Goal: Use online tool/utility: Utilize a website feature to perform a specific function

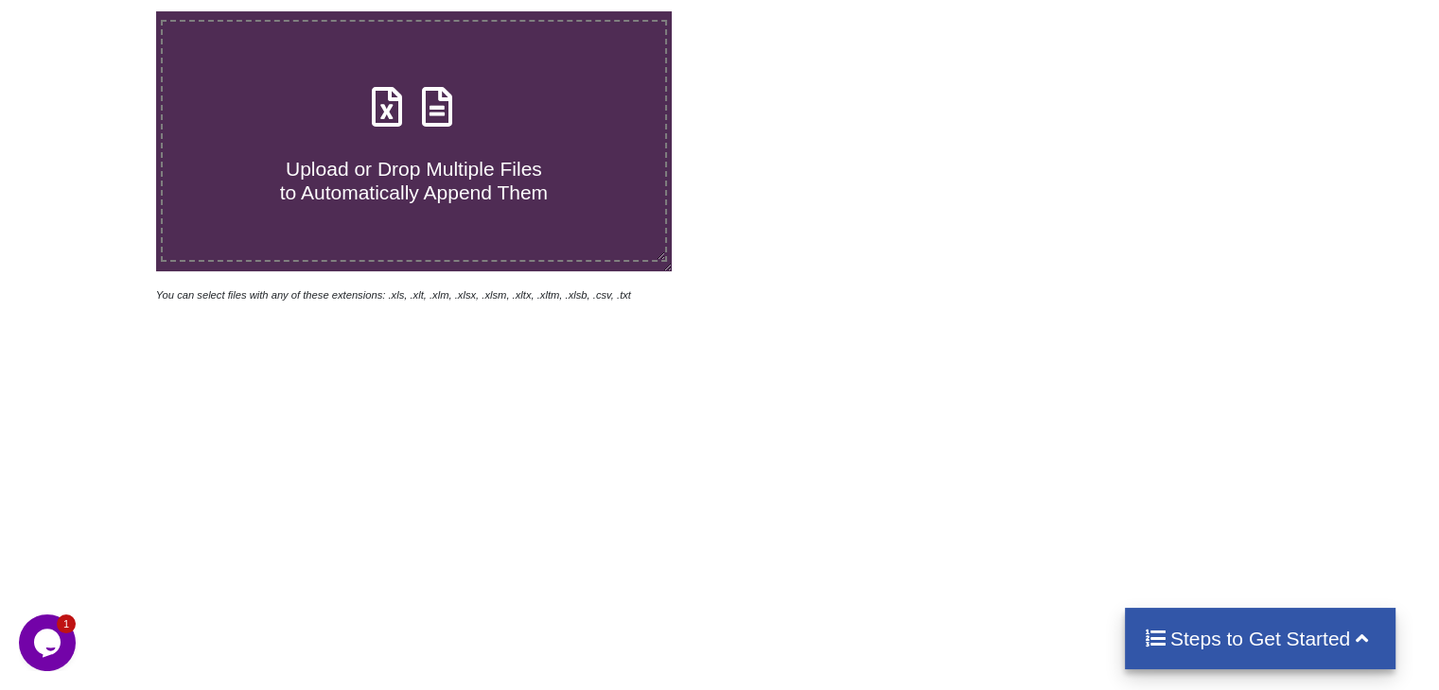
click at [438, 106] on icon at bounding box center [436, 98] width 47 height 40
click at [98, 11] on input "Upload or Drop Multiple Files to Automatically Append Them" at bounding box center [98, 11] width 0 height 0
type input "C:\fakepath\Task-report-17-08-2025T11_31.csv"
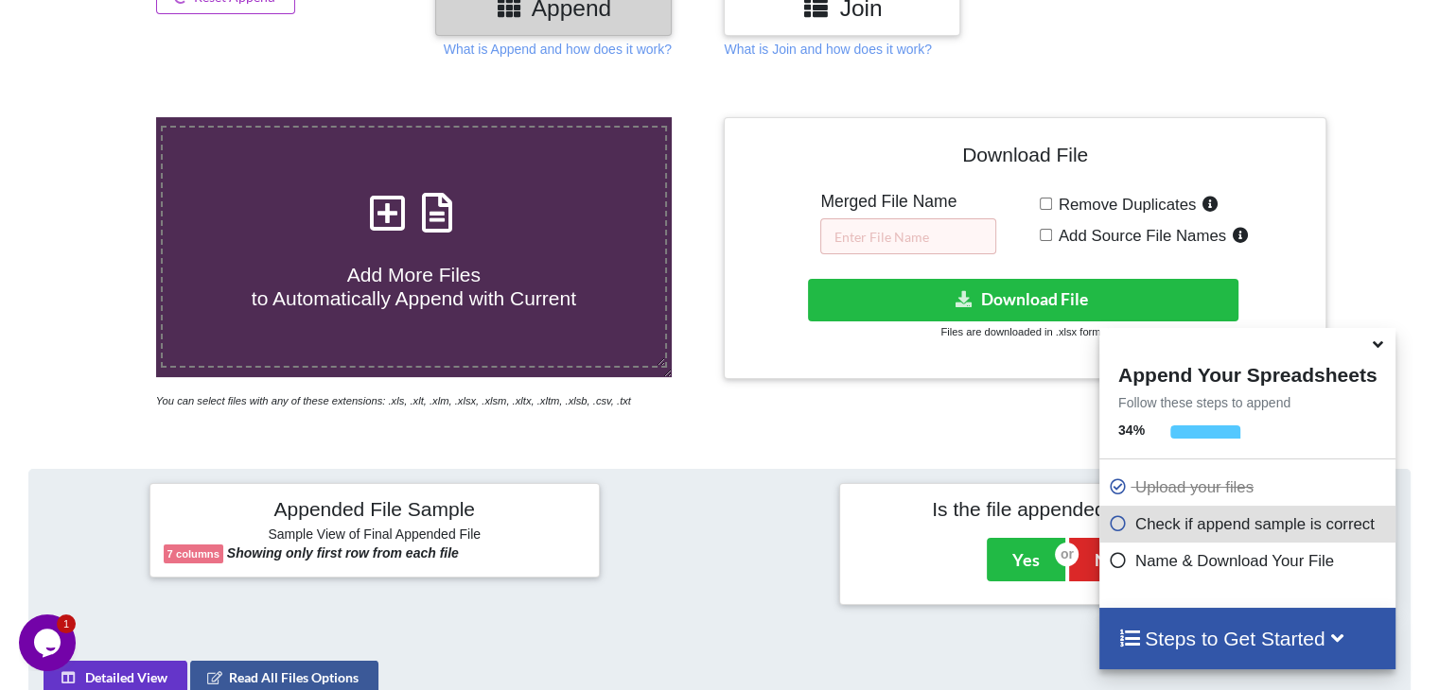
scroll to position [273, 0]
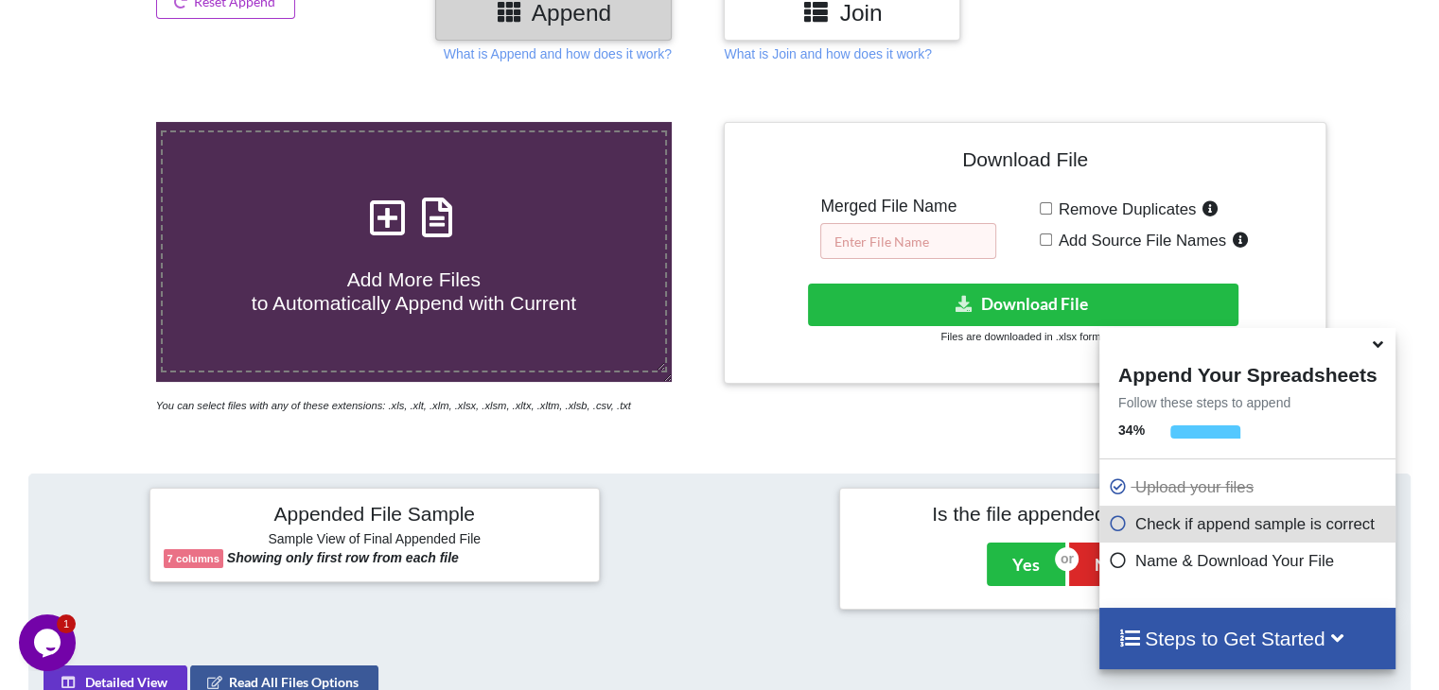
click at [880, 228] on input "text" at bounding box center [908, 241] width 176 height 36
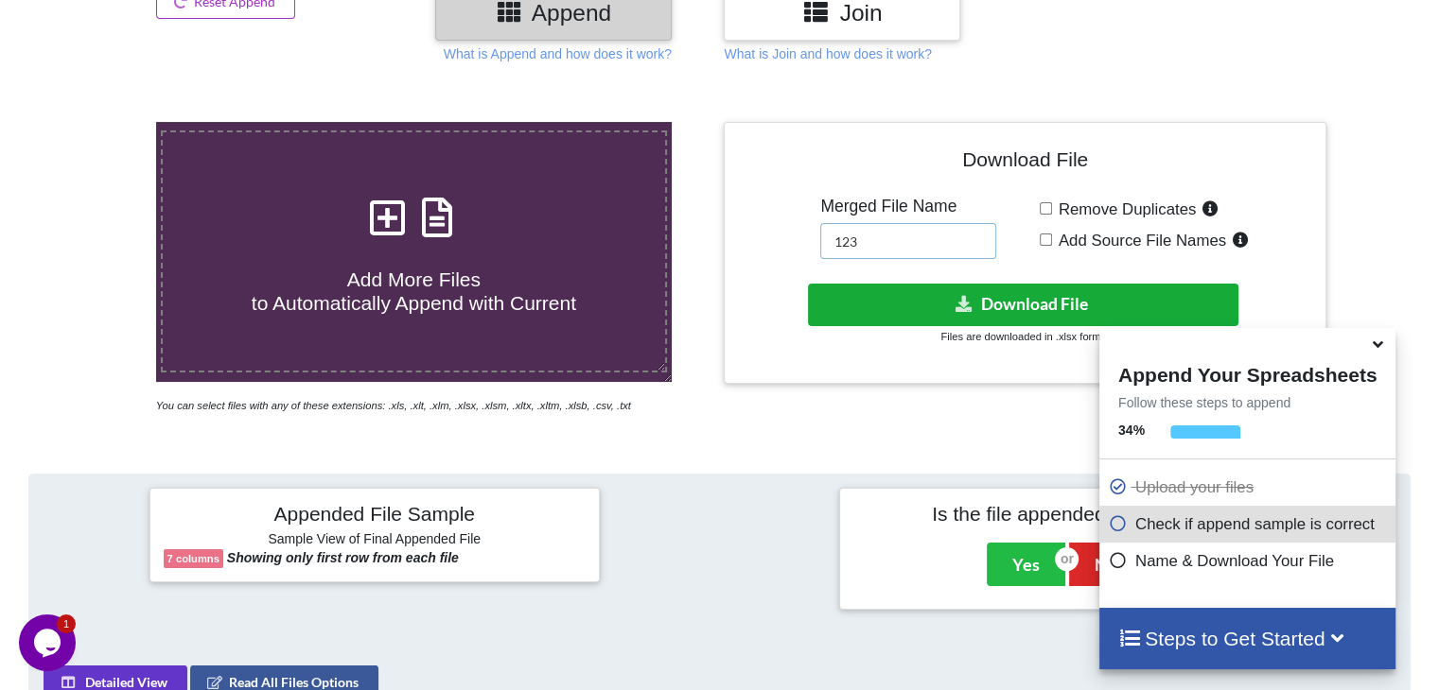
type input "123"
click at [875, 299] on button "Download File" at bounding box center [1023, 305] width 430 height 43
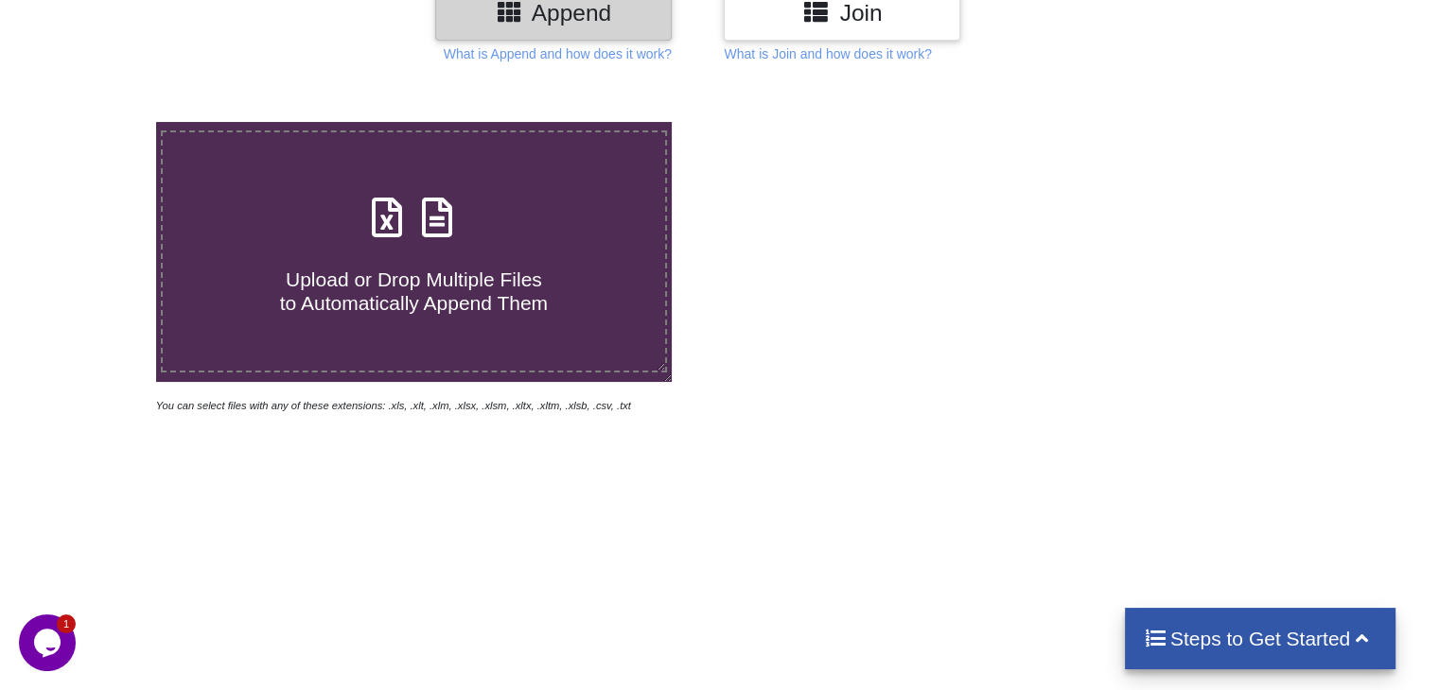
click at [433, 216] on icon at bounding box center [436, 208] width 47 height 40
click at [98, 122] on input "Upload or Drop Multiple Files to Automatically Append Them" at bounding box center [98, 122] width 0 height 0
type input "C:\fakepath\Task-report-17-08-2025T11_33.csv"
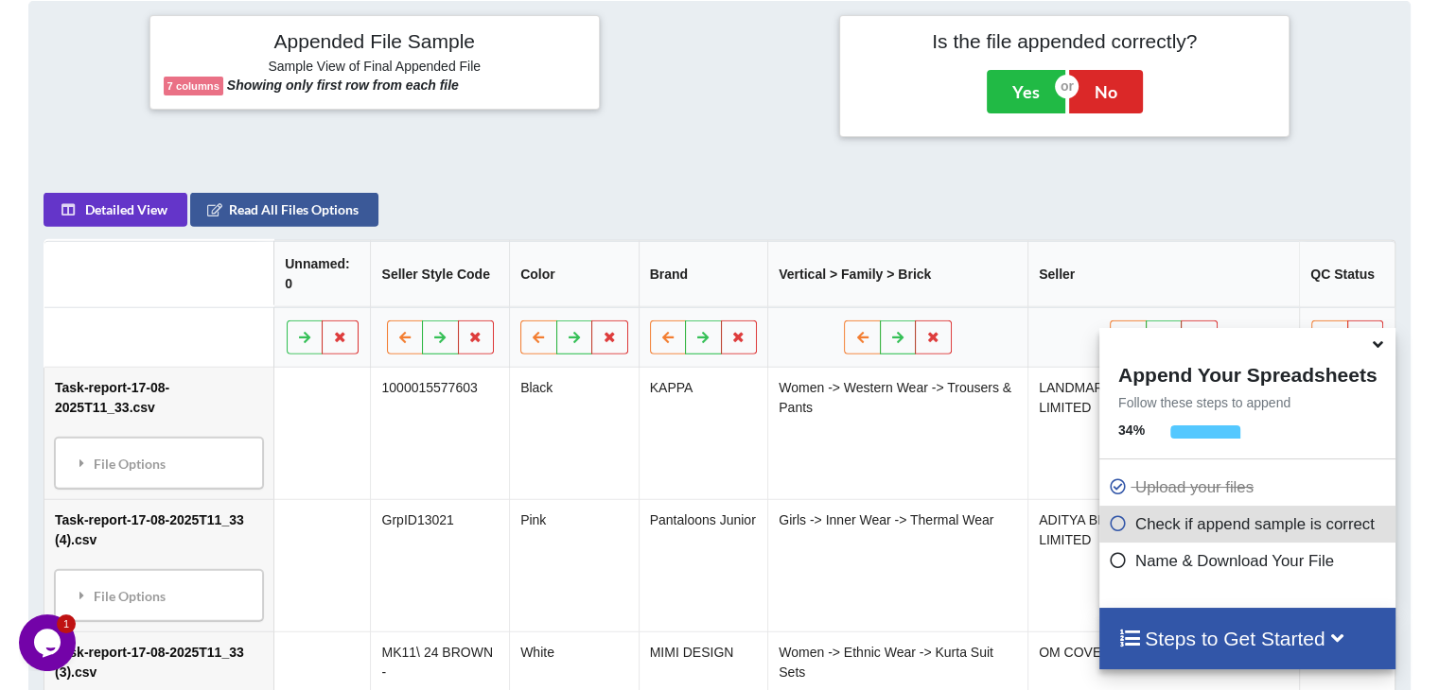
scroll to position [368, 0]
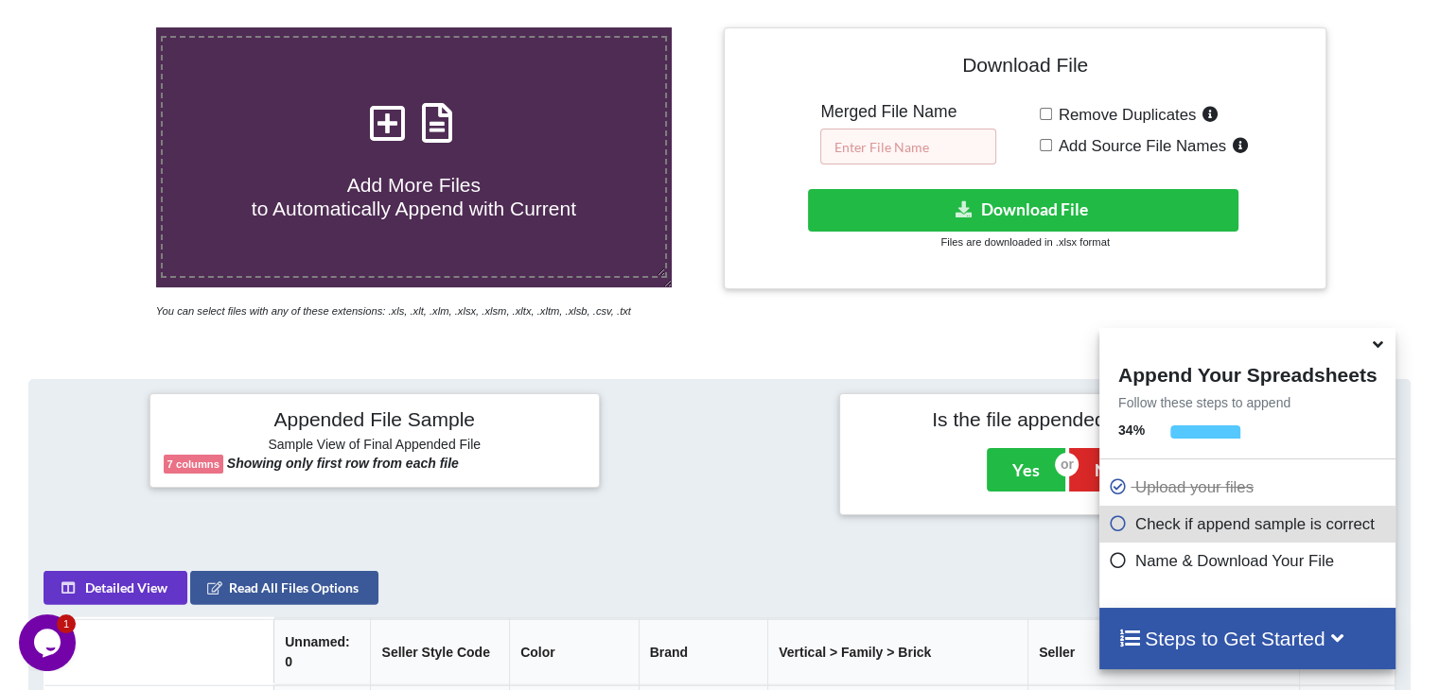
click at [877, 148] on input "text" at bounding box center [908, 147] width 176 height 36
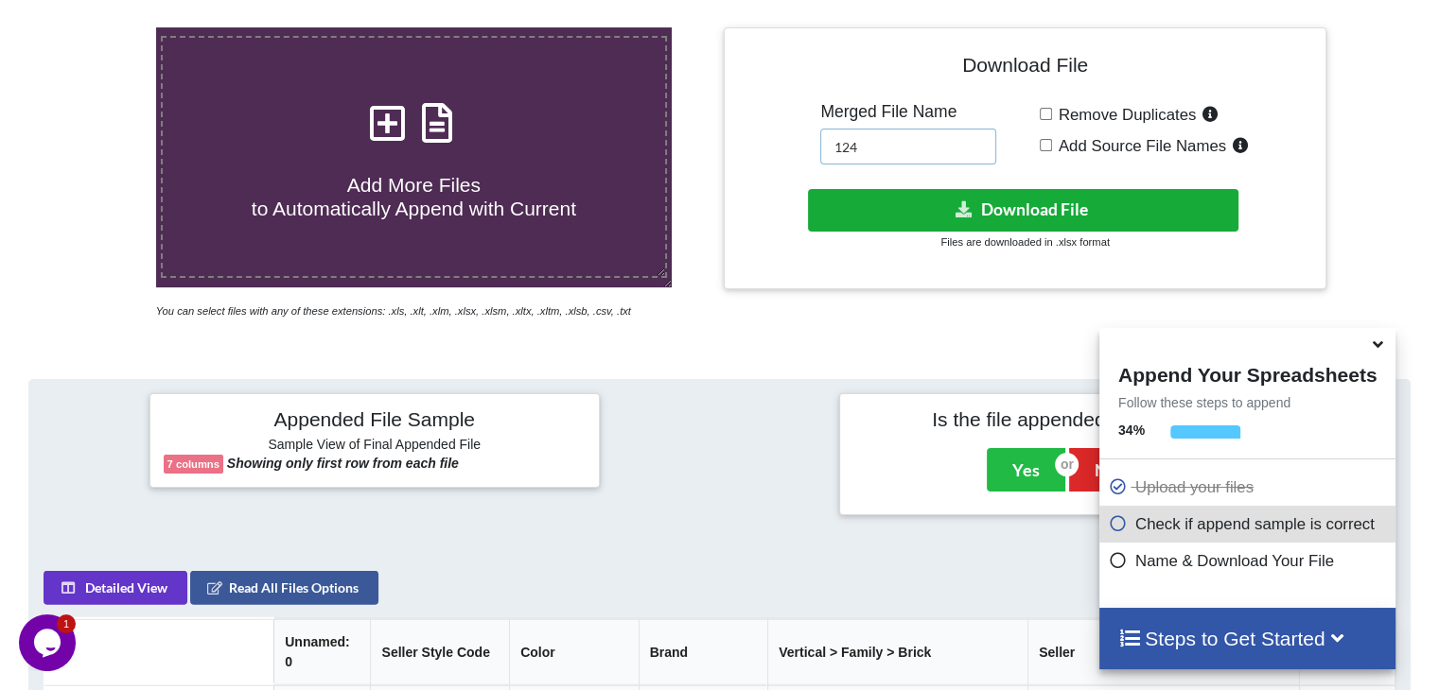
type input "124"
click at [872, 209] on button "Download File" at bounding box center [1023, 210] width 430 height 43
